Goal: Communication & Community: Answer question/provide support

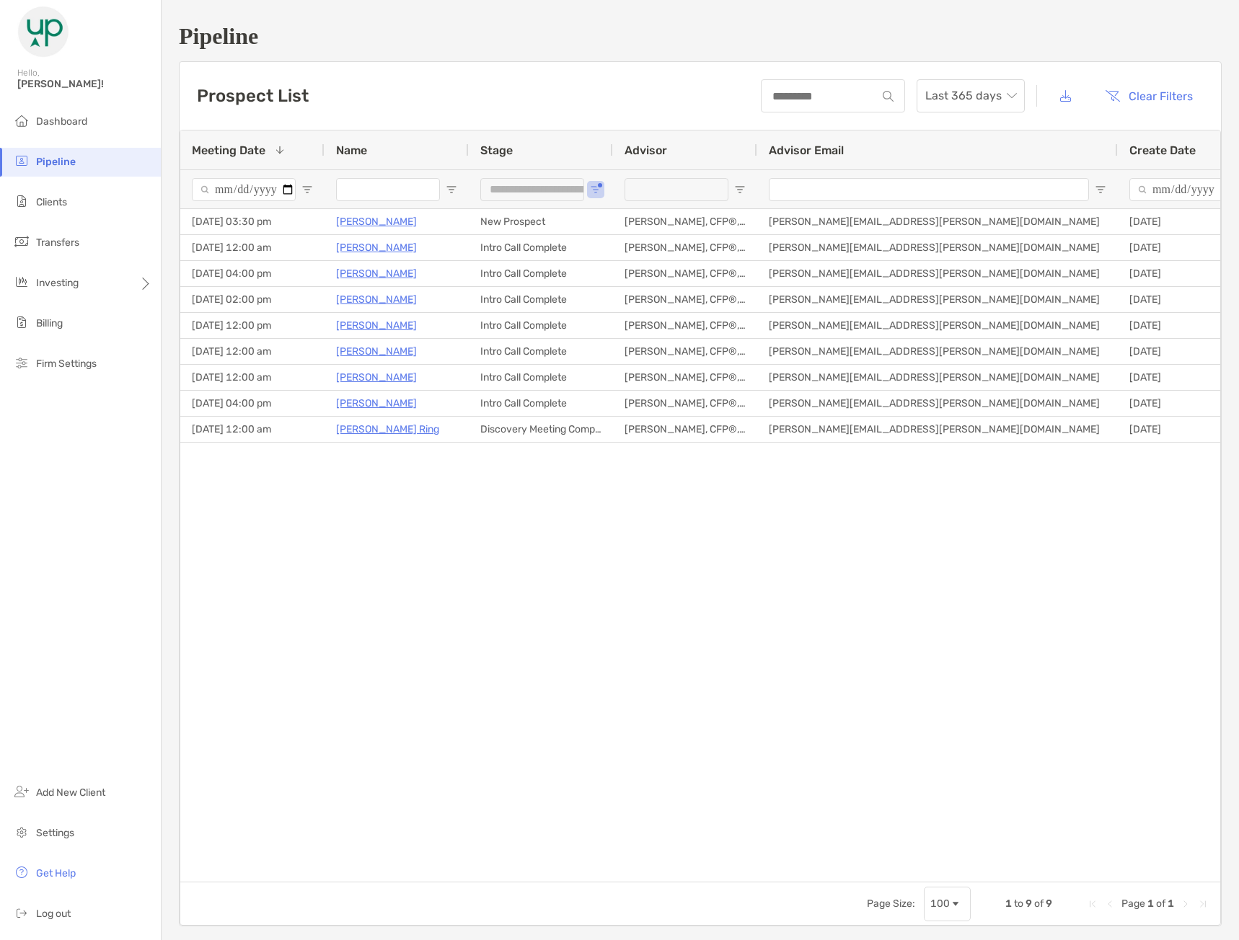
click at [91, 246] on li "Transfers" at bounding box center [80, 243] width 161 height 29
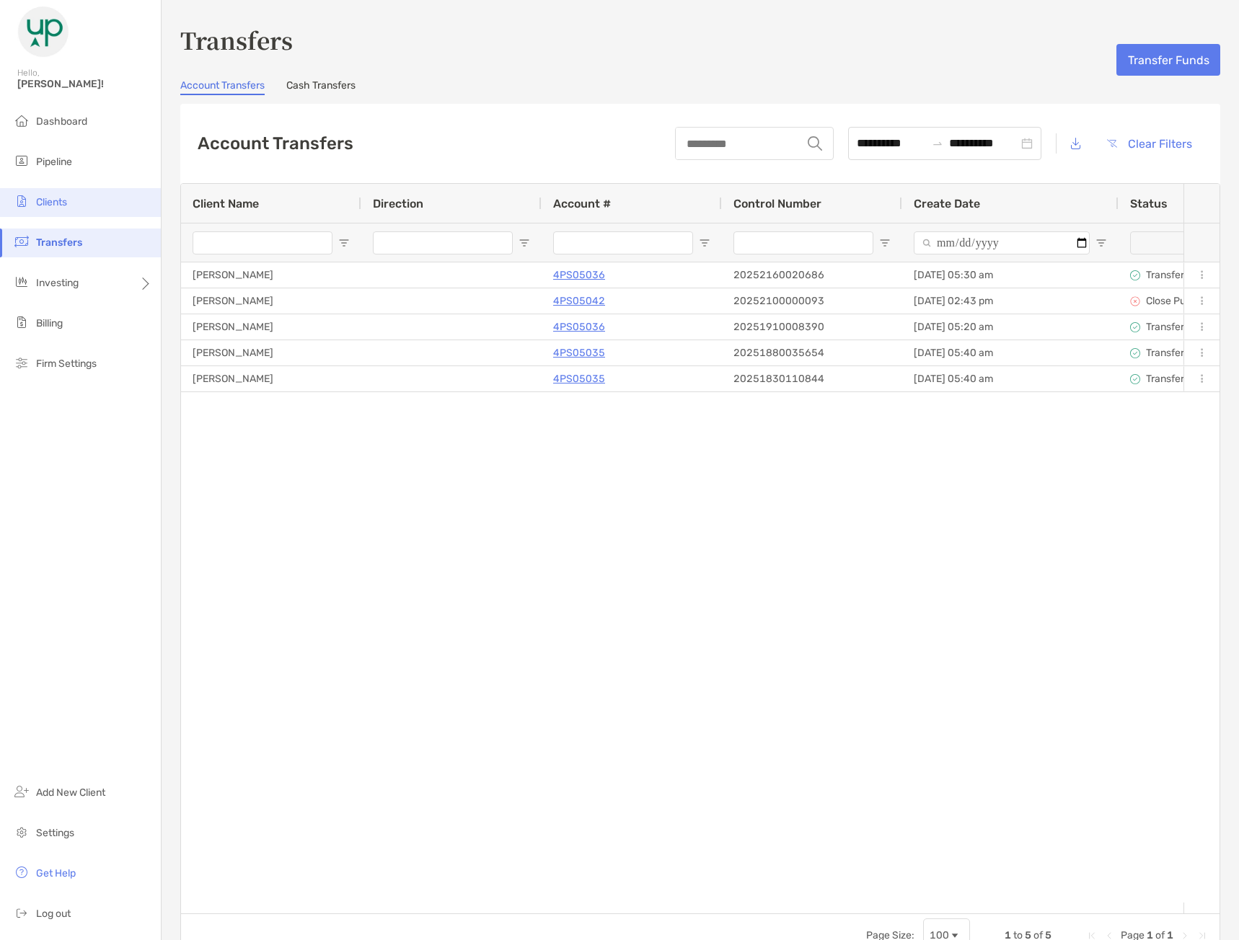
click at [86, 203] on li "Clients" at bounding box center [80, 202] width 161 height 29
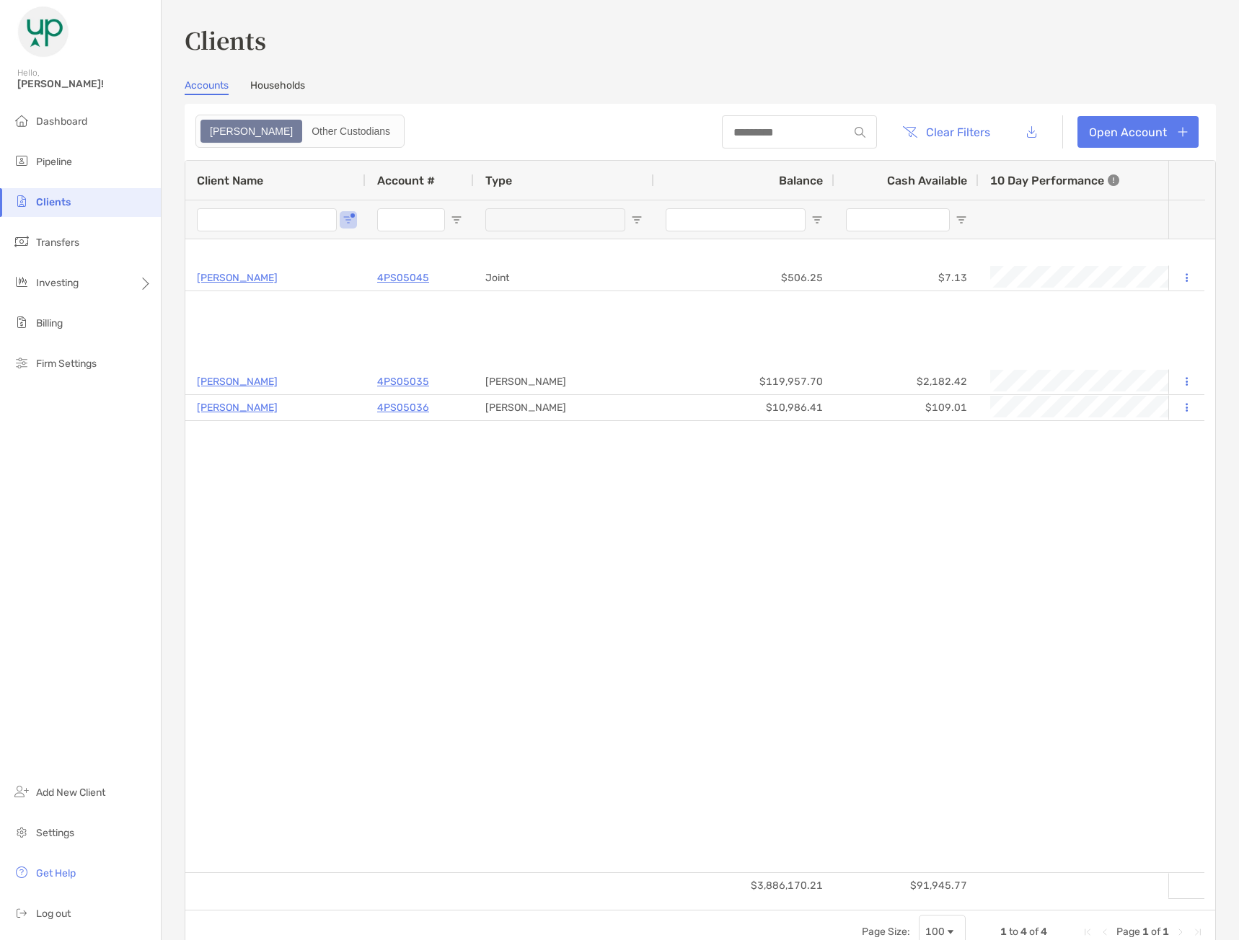
click at [264, 223] on input "Client Name Filter Input" at bounding box center [267, 219] width 140 height 23
type input "***"
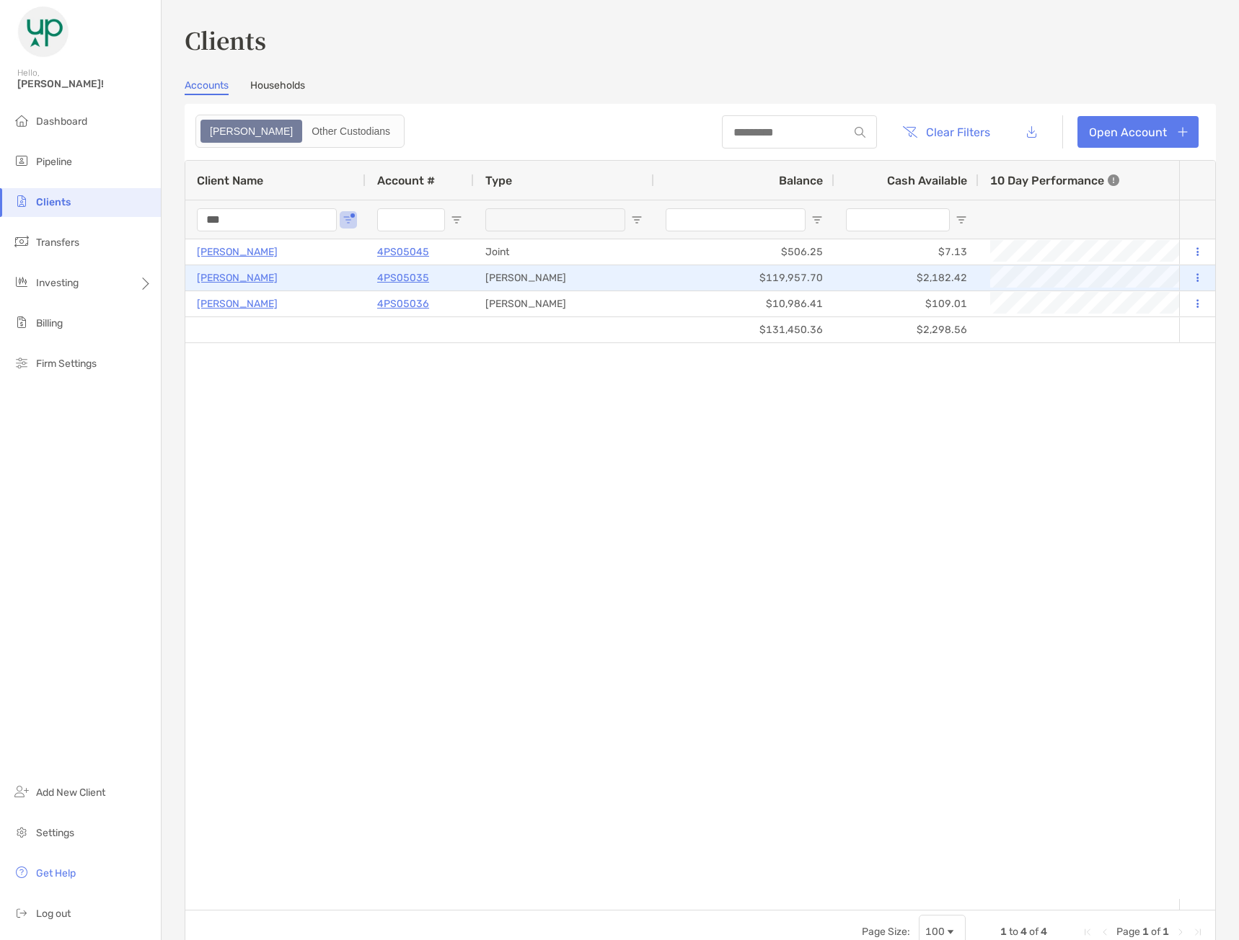
click at [245, 280] on p "Joshua Henry" at bounding box center [237, 278] width 81 height 18
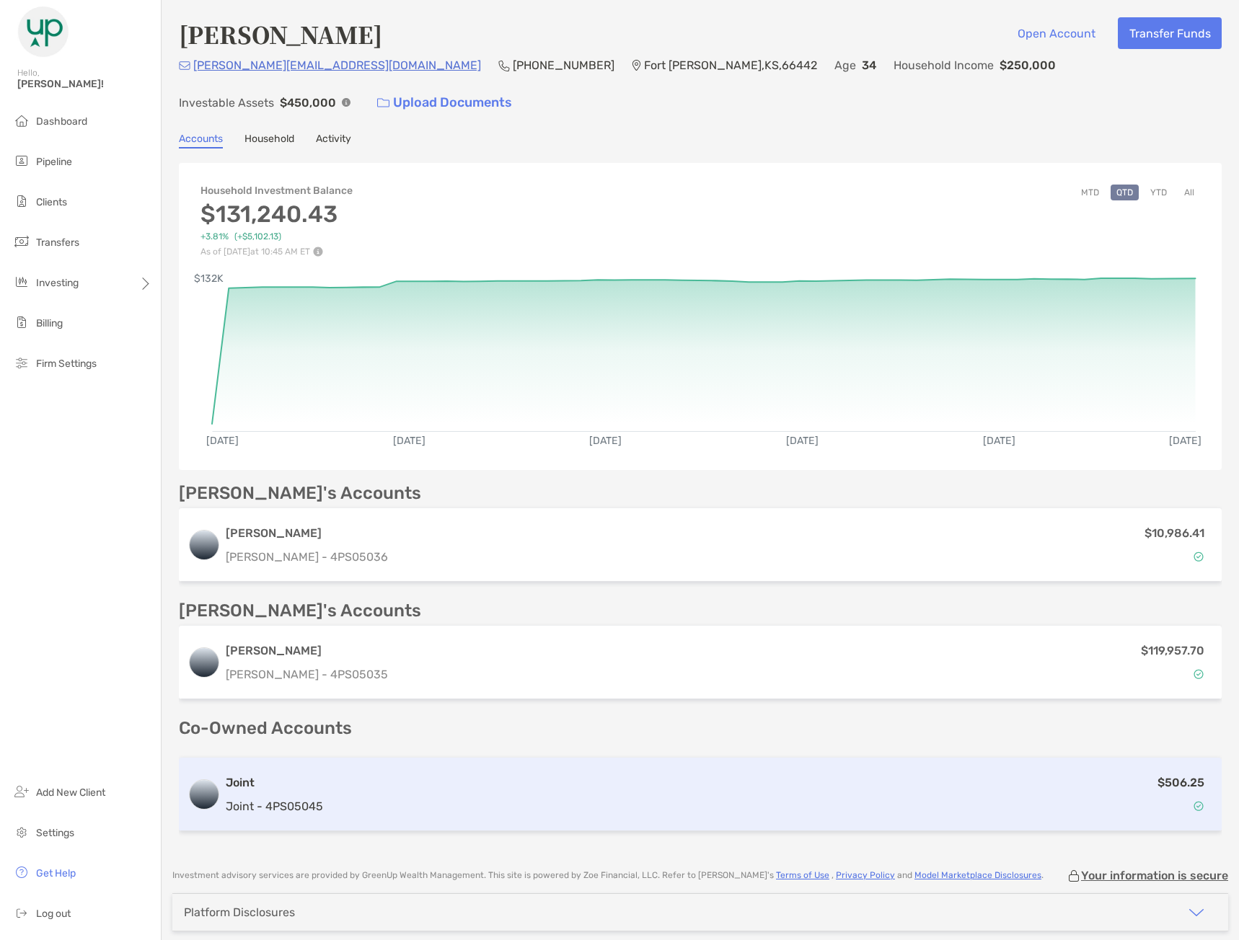
click at [371, 777] on div "$506.25" at bounding box center [771, 795] width 884 height 42
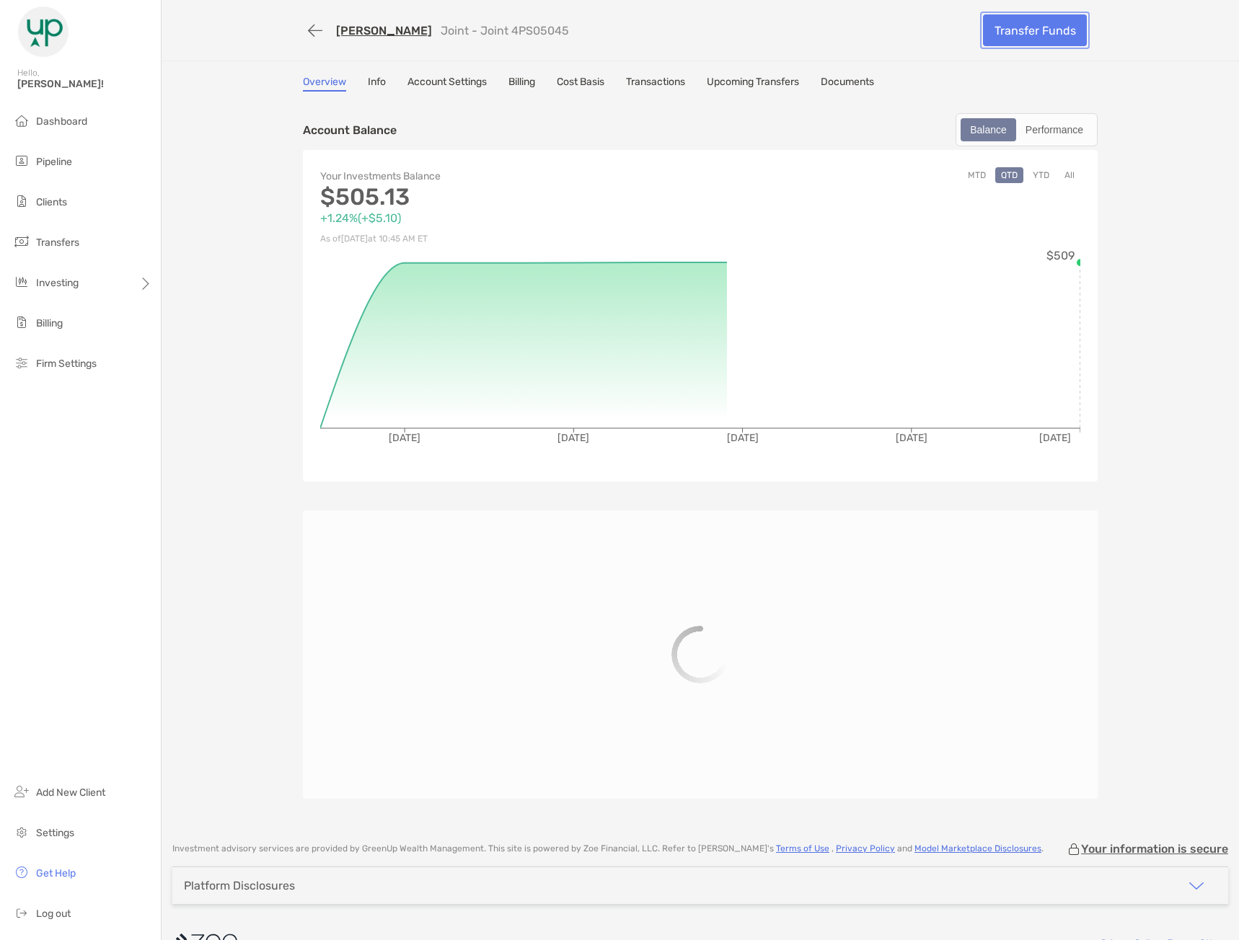
click at [1017, 35] on link "Transfer Funds" at bounding box center [1035, 30] width 104 height 32
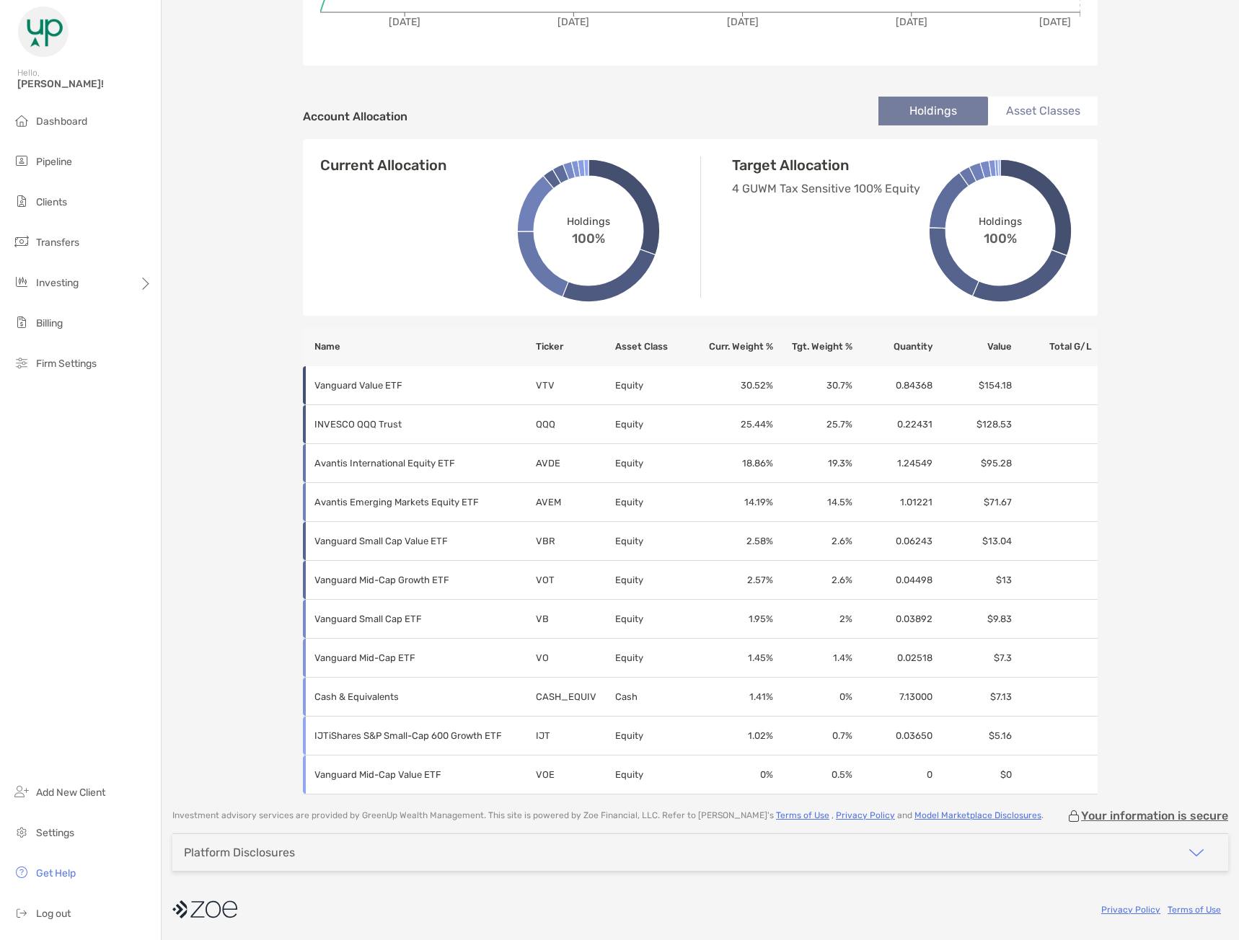
scroll to position [416, 0]
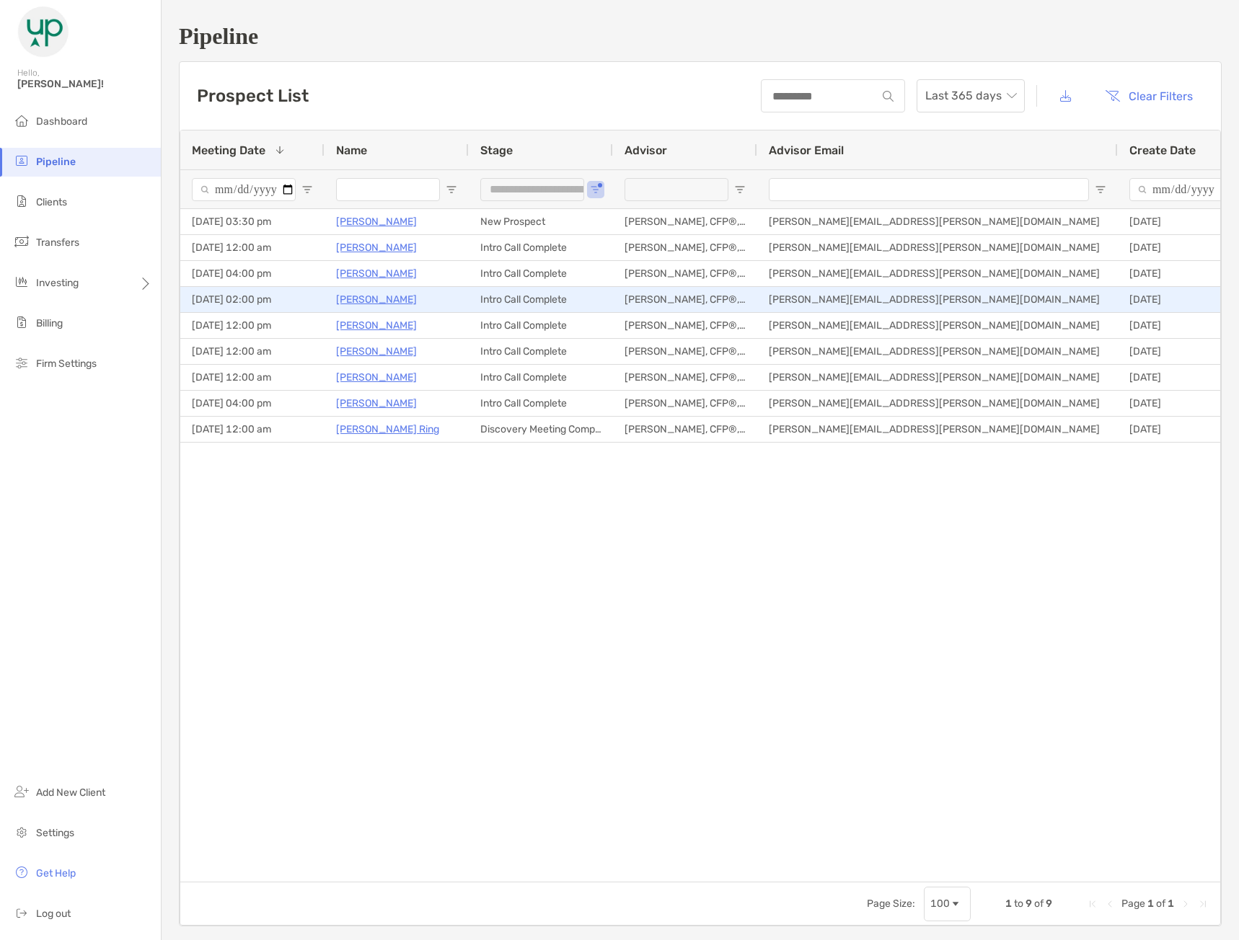
click at [376, 304] on p "[PERSON_NAME]" at bounding box center [376, 300] width 81 height 18
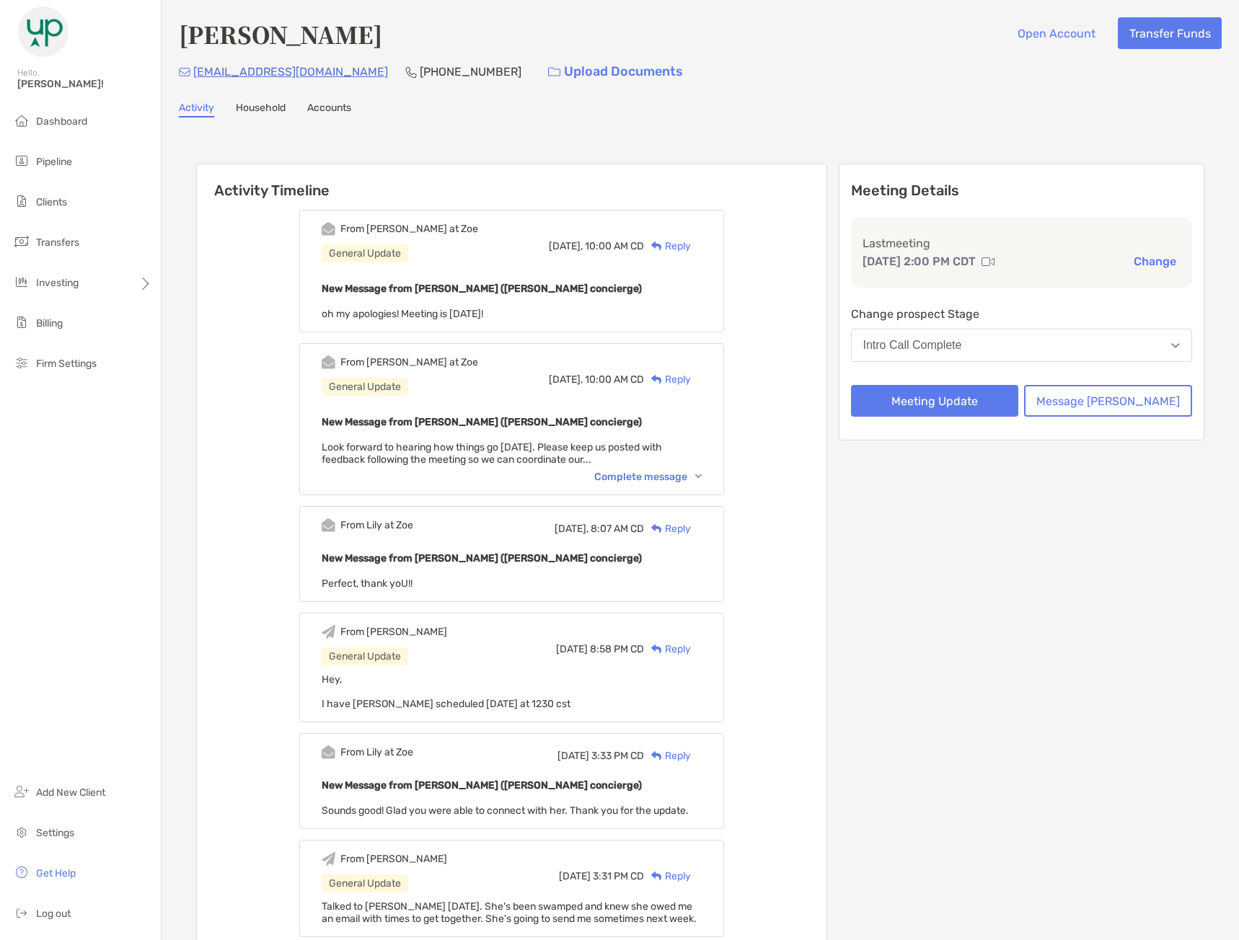
click at [671, 477] on div "Complete message" at bounding box center [647, 477] width 107 height 12
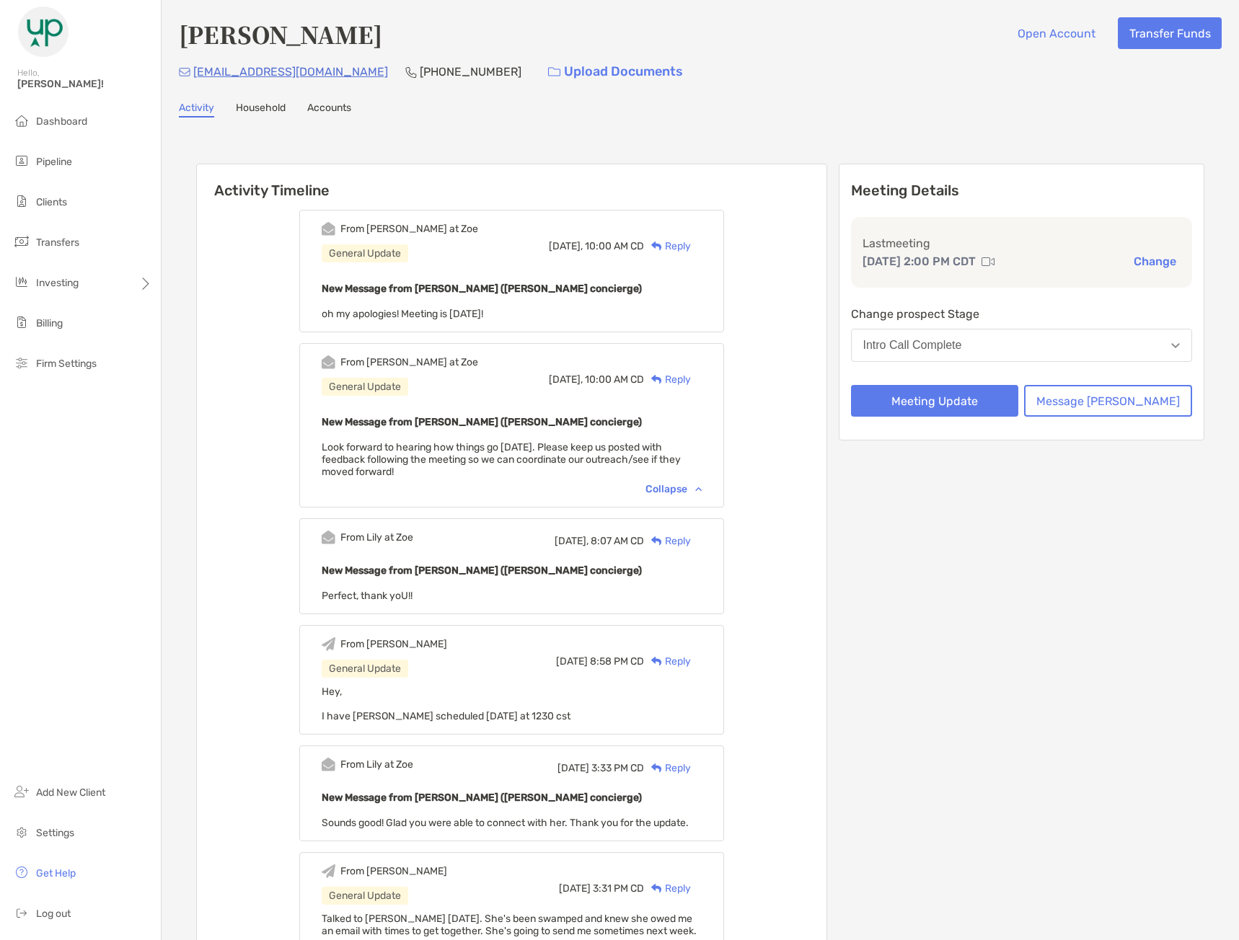
scroll to position [72, 0]
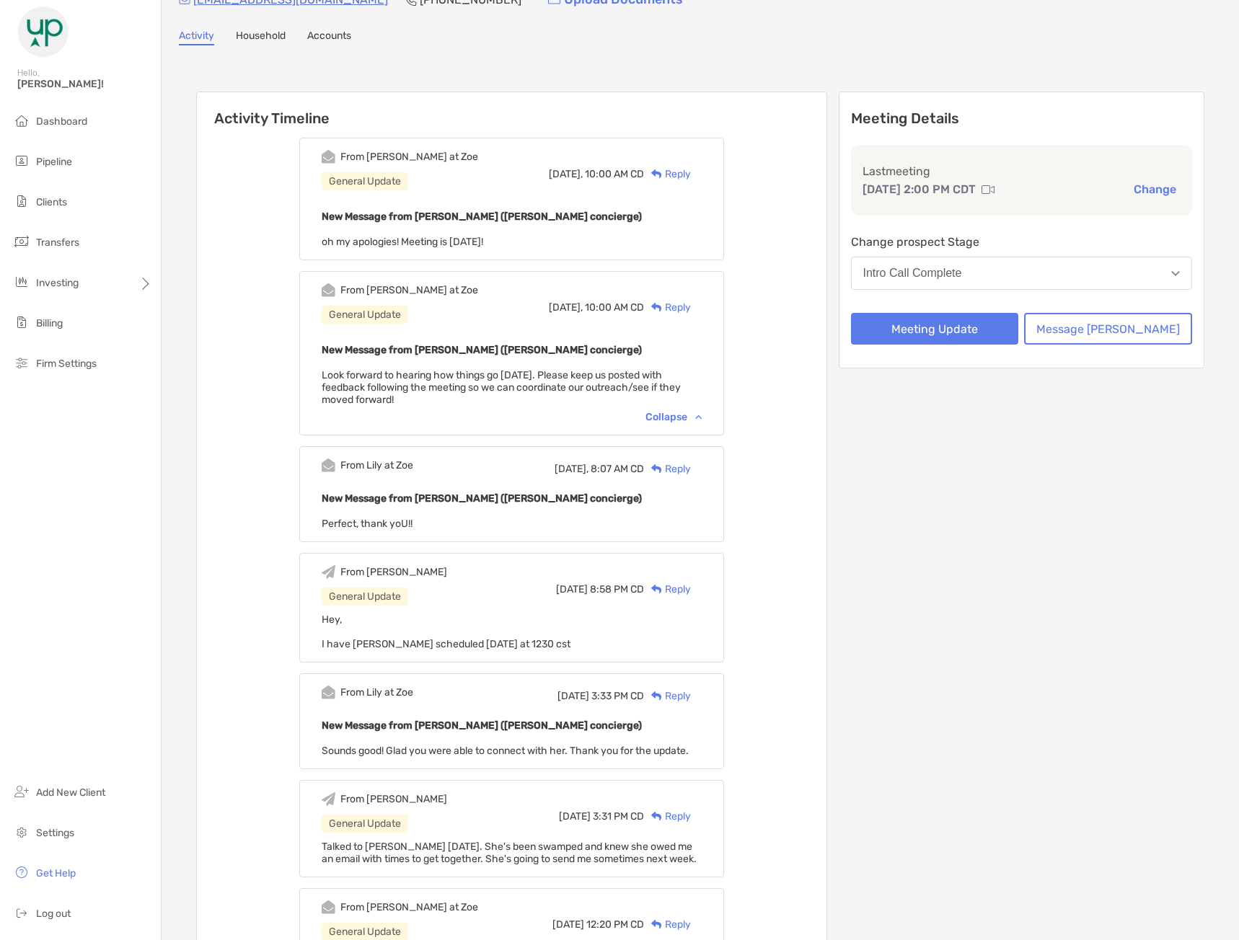
click at [691, 179] on div "Reply" at bounding box center [667, 174] width 47 height 15
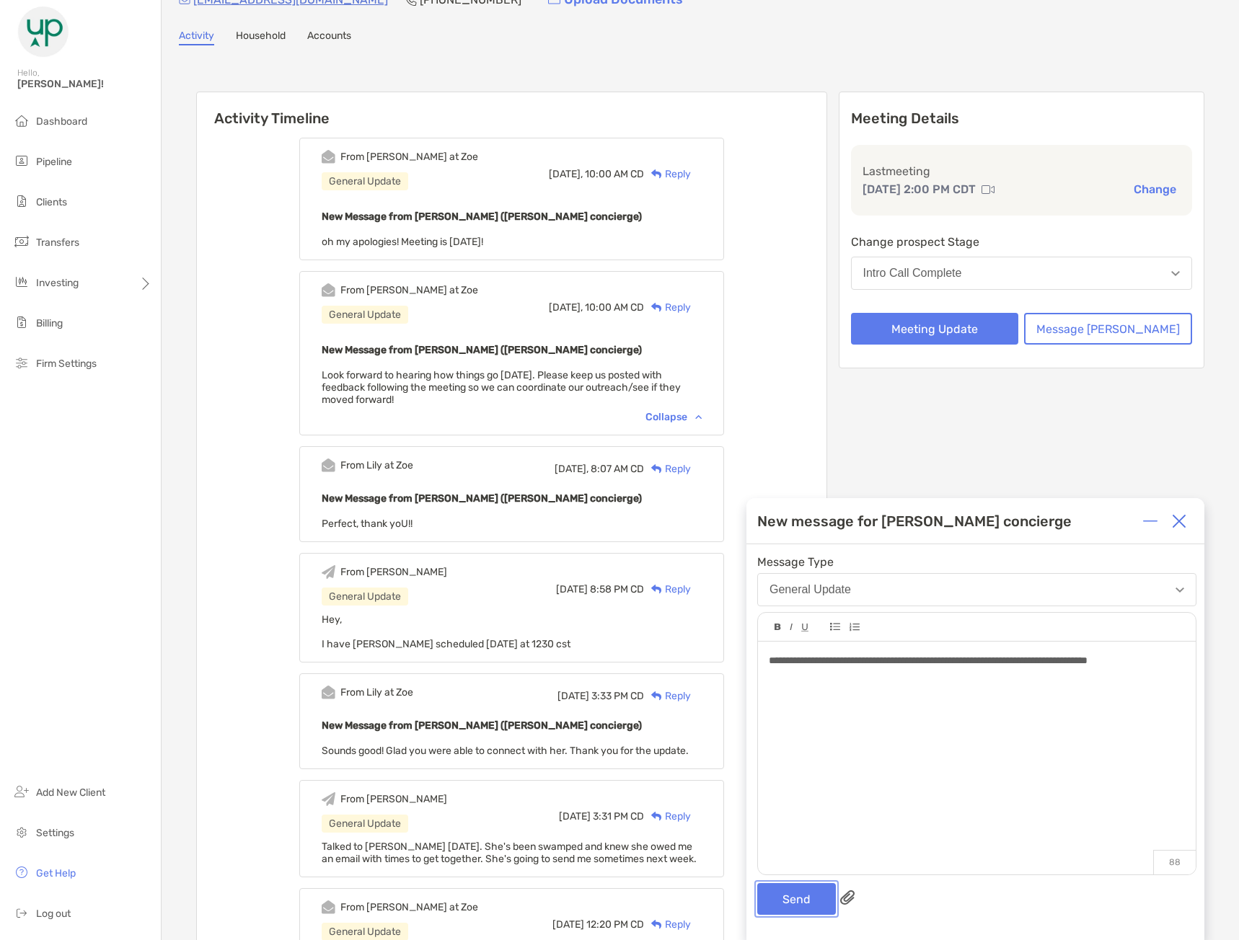
click at [819, 898] on button "Send" at bounding box center [796, 899] width 79 height 32
